Goal: Find specific page/section: Find specific page/section

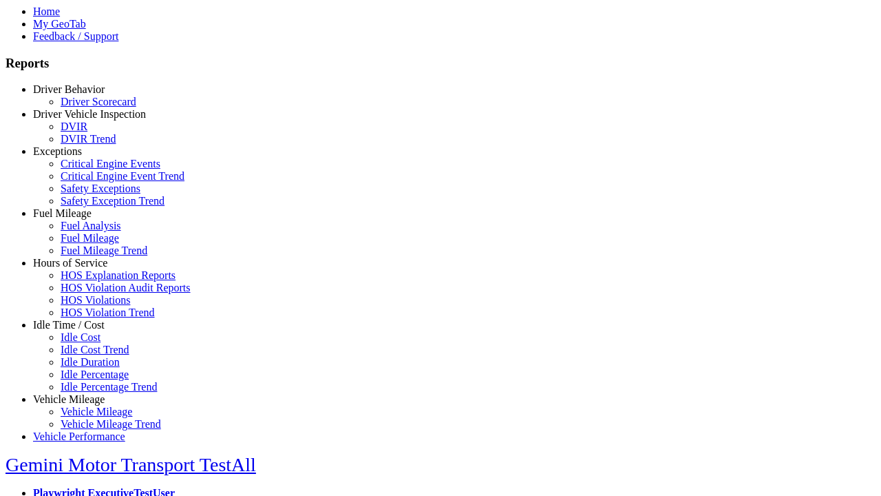
click at [79, 268] on link "Hours of Service" at bounding box center [70, 263] width 74 height 12
click at [89, 281] on link "HOS Explanation Reports" at bounding box center [118, 275] width 115 height 12
